Goal: Task Accomplishment & Management: Manage account settings

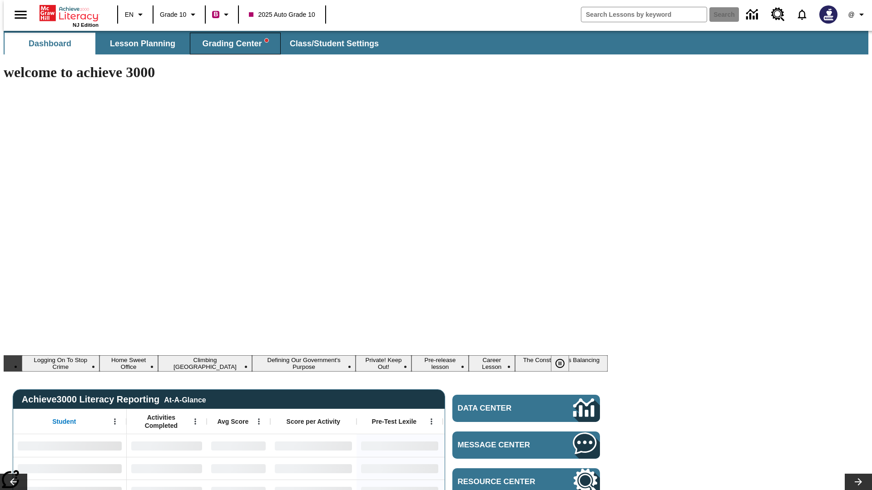
click at [232, 44] on span "Grading Center" at bounding box center [235, 44] width 66 height 10
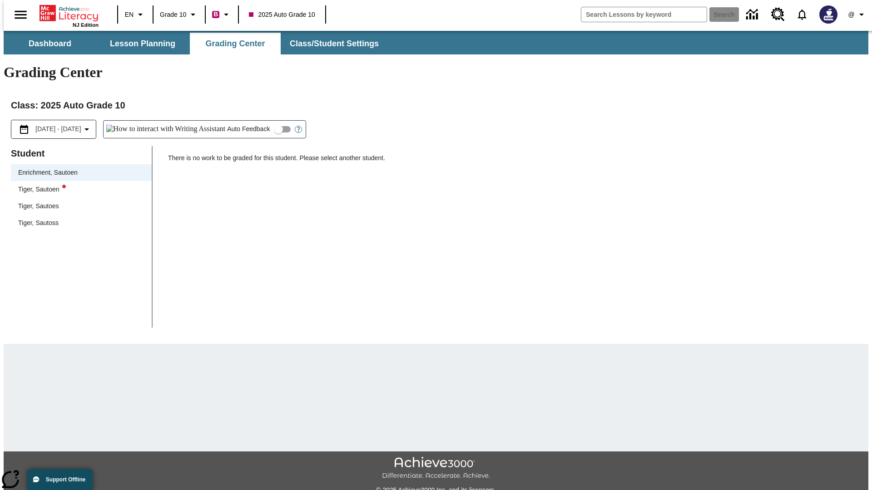
click at [78, 185] on div "Tiger, Sautoen" at bounding box center [81, 190] width 126 height 10
click at [252, 121] on input "Auto Feedback" at bounding box center [278, 129] width 52 height 17
checkbox input "true"
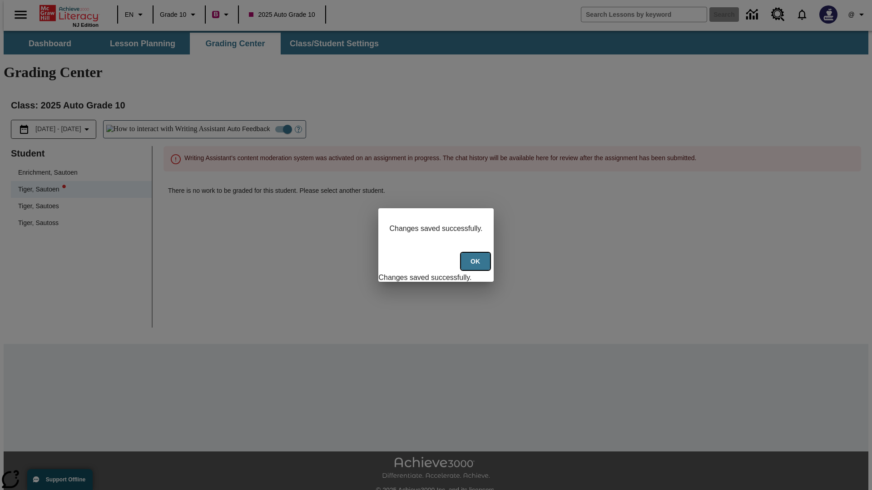
click at [476, 266] on button "Ok" at bounding box center [475, 262] width 29 height 18
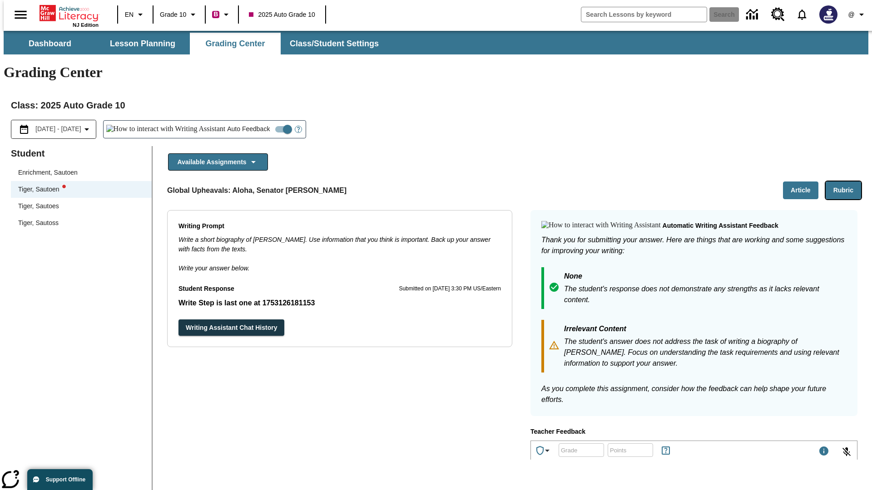
click at [847, 182] on button "Rubric" at bounding box center [842, 191] width 35 height 18
click at [804, 182] on button "Article" at bounding box center [800, 191] width 35 height 18
click at [135, 15] on icon "Language: EN, Select a language" at bounding box center [140, 14] width 11 height 11
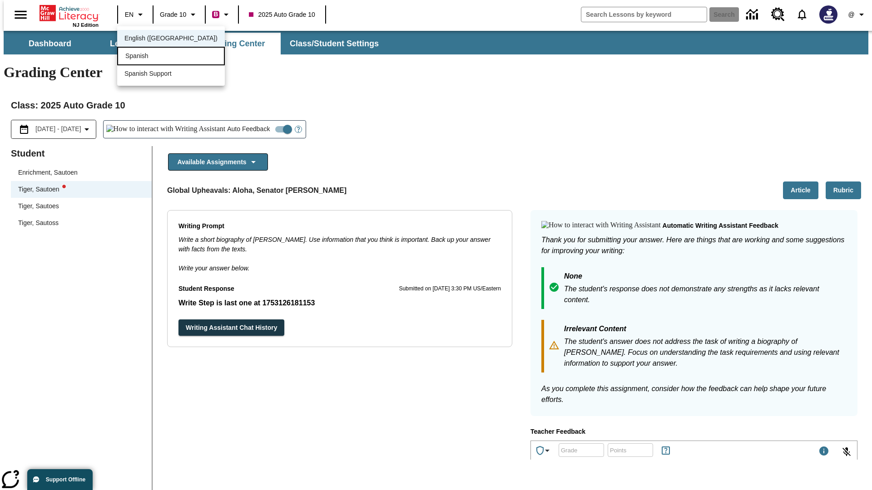
click at [151, 57] on div "Spanish" at bounding box center [171, 56] width 108 height 19
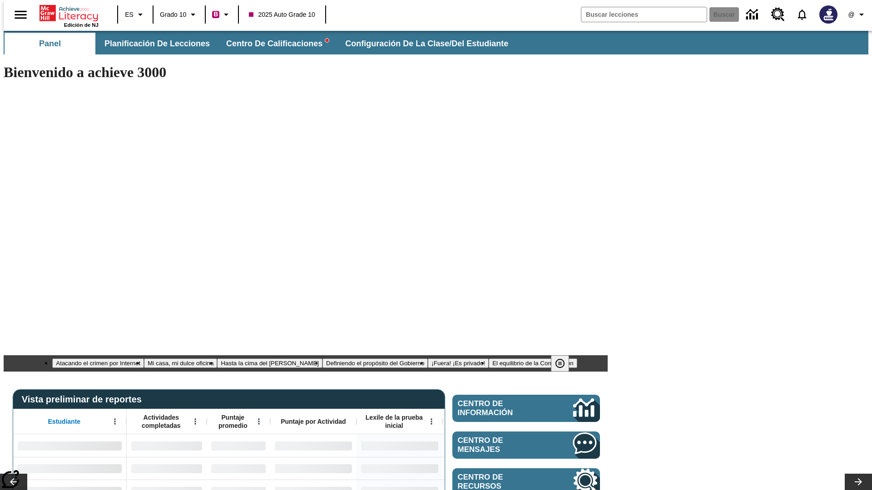
type input "-1"
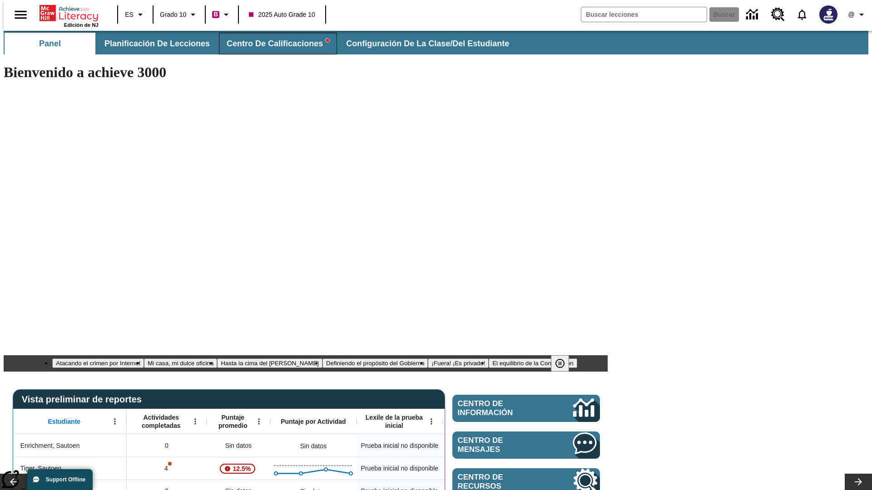
click at [270, 44] on span "Centro de calificaciones" at bounding box center [278, 44] width 103 height 10
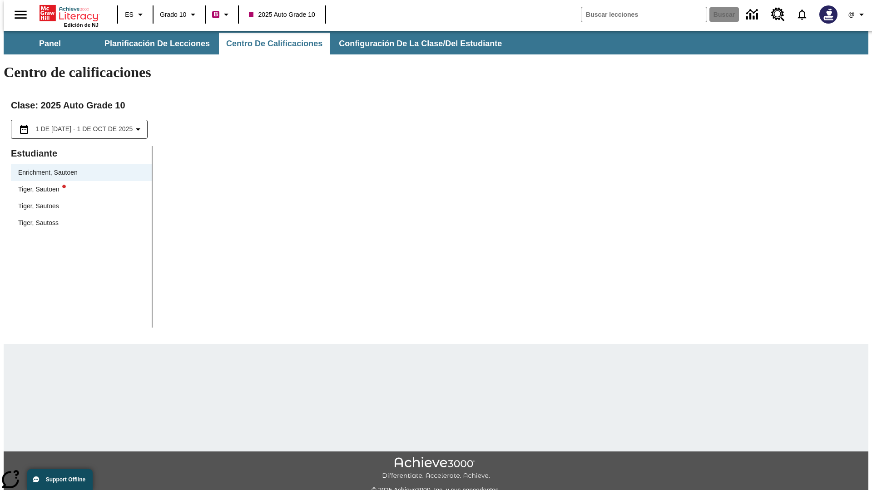
click at [78, 185] on div "Tiger, Sautoen" at bounding box center [81, 190] width 126 height 10
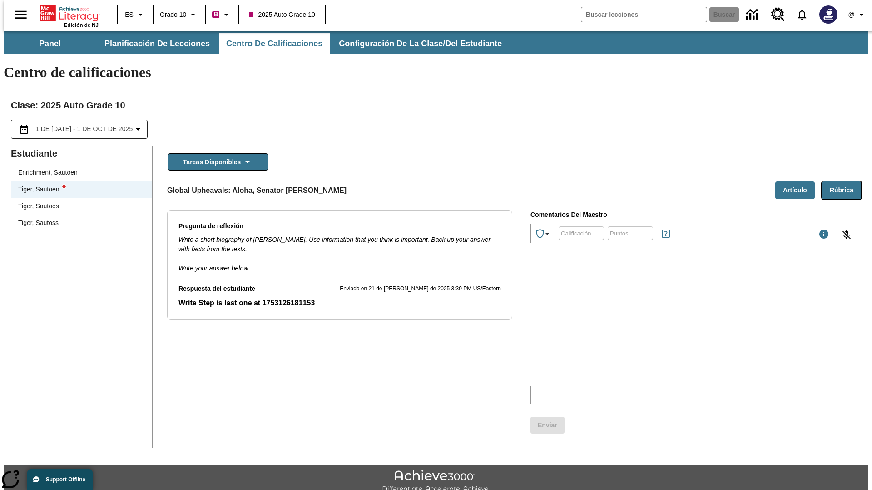
click at [845, 182] on button "Rúbrica" at bounding box center [841, 191] width 39 height 18
